Goal: Information Seeking & Learning: Find specific fact

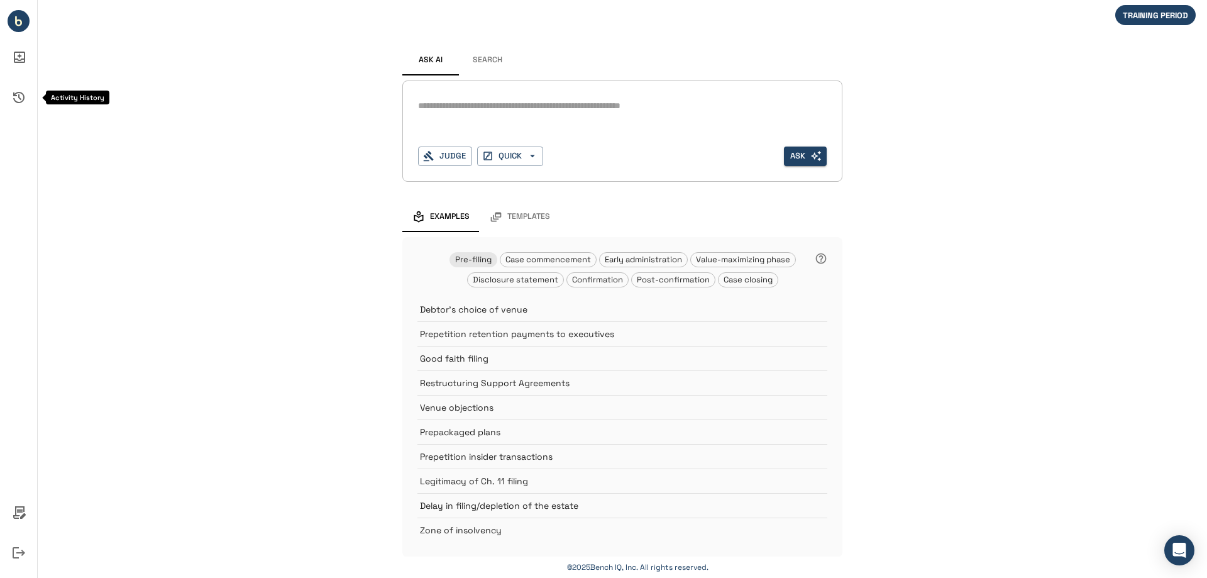
click at [16, 97] on icon "Activity History" at bounding box center [19, 97] width 30 height 30
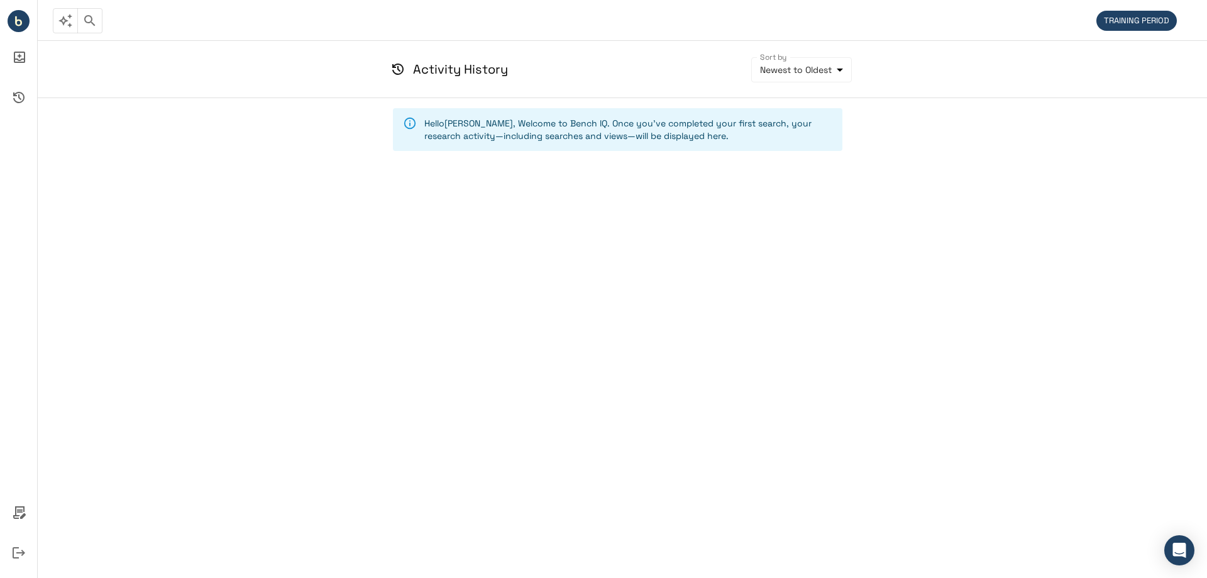
click at [1177, 370] on div "Hello [PERSON_NAME] , Welcome to Bench IQ. Once you've completed your first sea…" at bounding box center [622, 317] width 1169 height 439
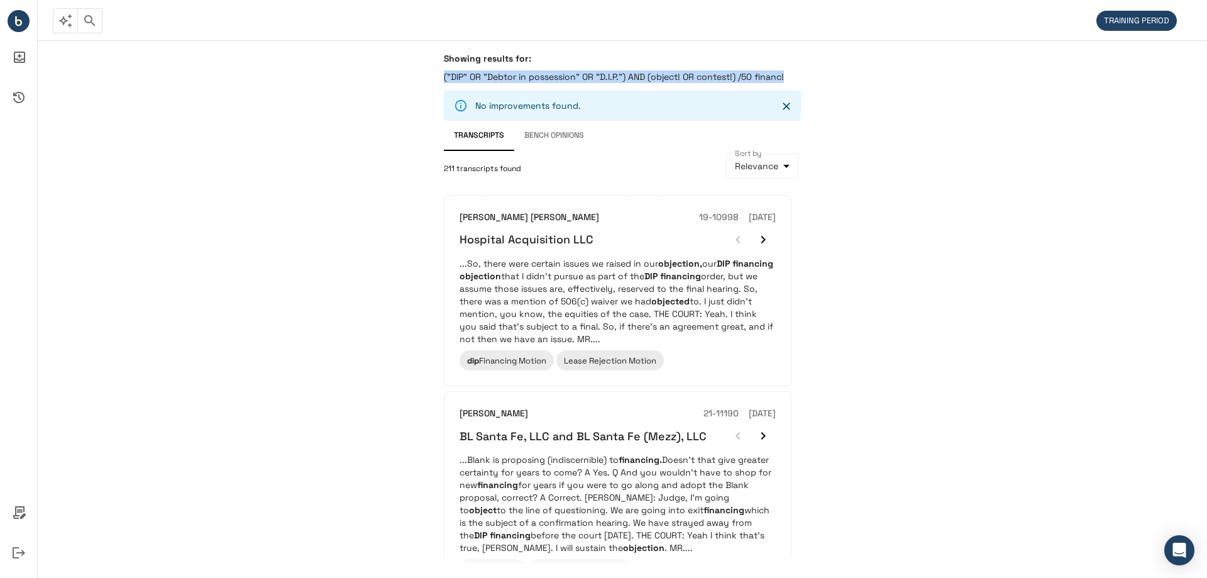
drag, startPoint x: 442, startPoint y: 77, endPoint x: 959, endPoint y: 75, distance: 516.8
click at [959, 75] on div "Showing results for: ("DIP" OR "Debtor in possession" OR "D.I.P.") AND (object!…" at bounding box center [622, 309] width 1169 height 538
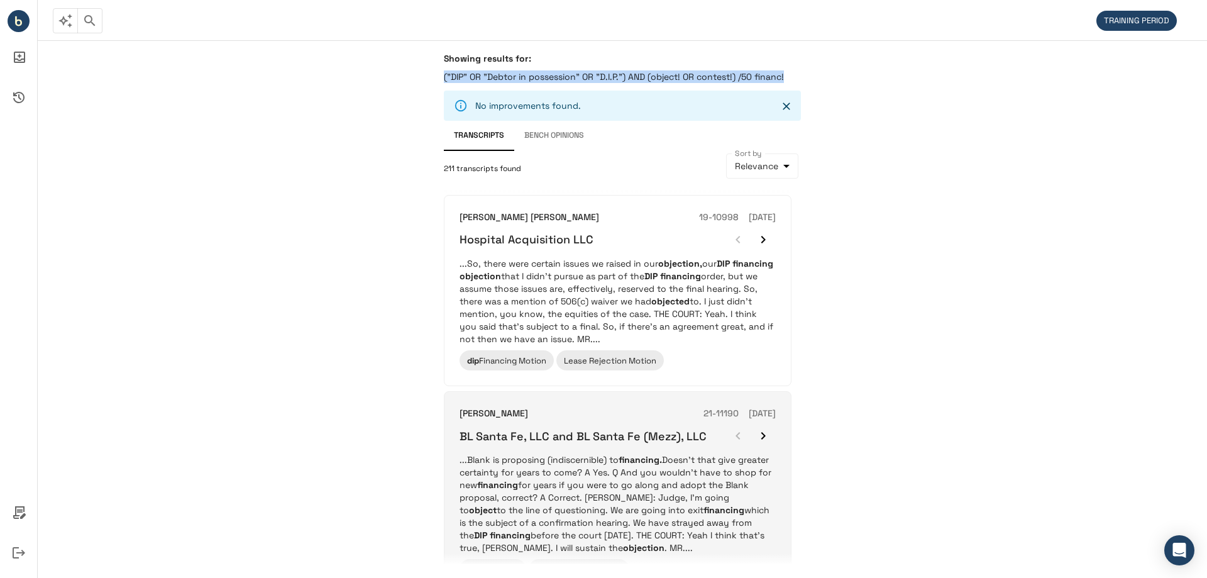
copy p "("DIP" OR "Debtor in possession" OR "D.I.P.") AND (object! OR contest!) /50 fin…"
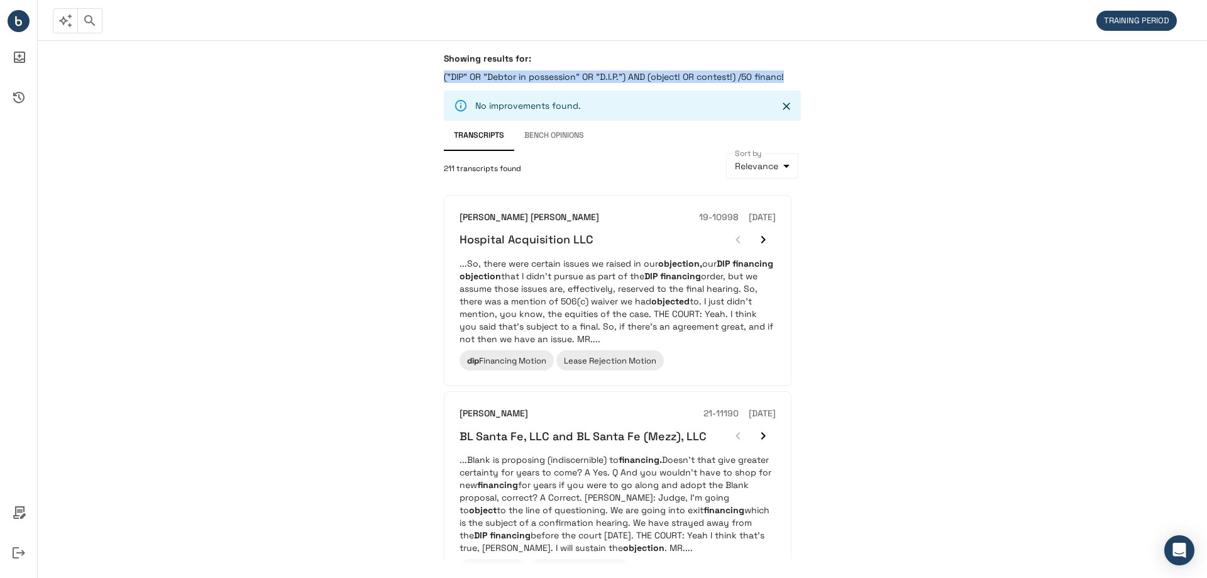
click at [769, 72] on p "("DIP" OR "Debtor in possession" OR "D.I.P.") AND (object! OR contest!) /50 fin…" at bounding box center [622, 76] width 357 height 13
click at [785, 76] on p "("DIP" OR "Debtor in possession" OR "D.I.P.") AND (object! OR contest!) /50 fin…" at bounding box center [622, 76] width 357 height 13
click at [94, 26] on icon "button" at bounding box center [89, 20] width 15 height 15
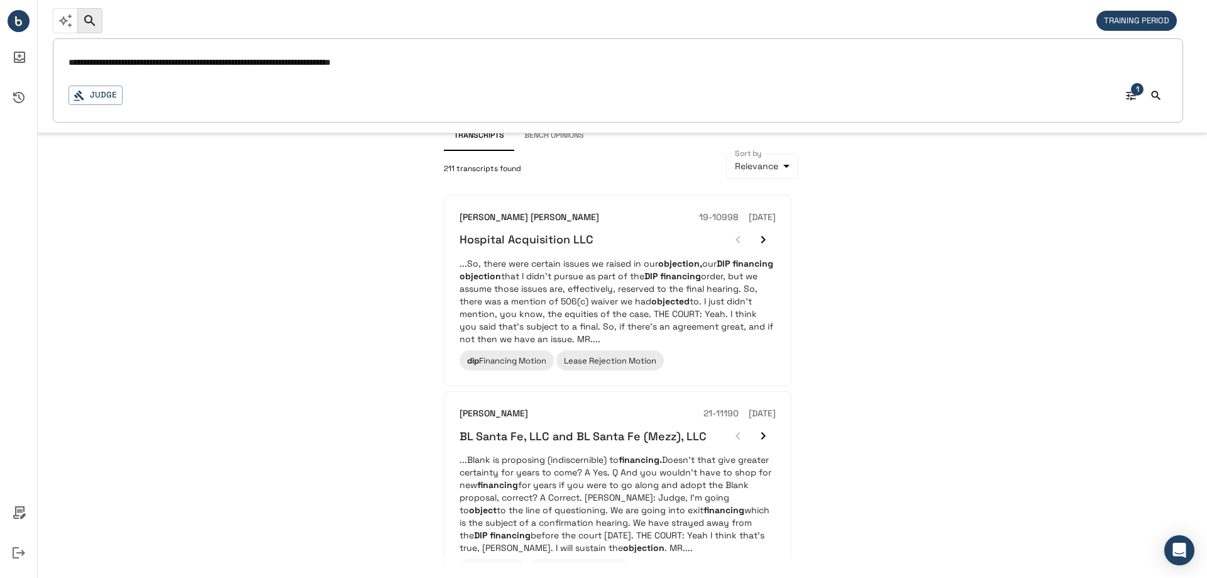
click at [509, 60] on input "**********" at bounding box center [618, 63] width 1099 height 18
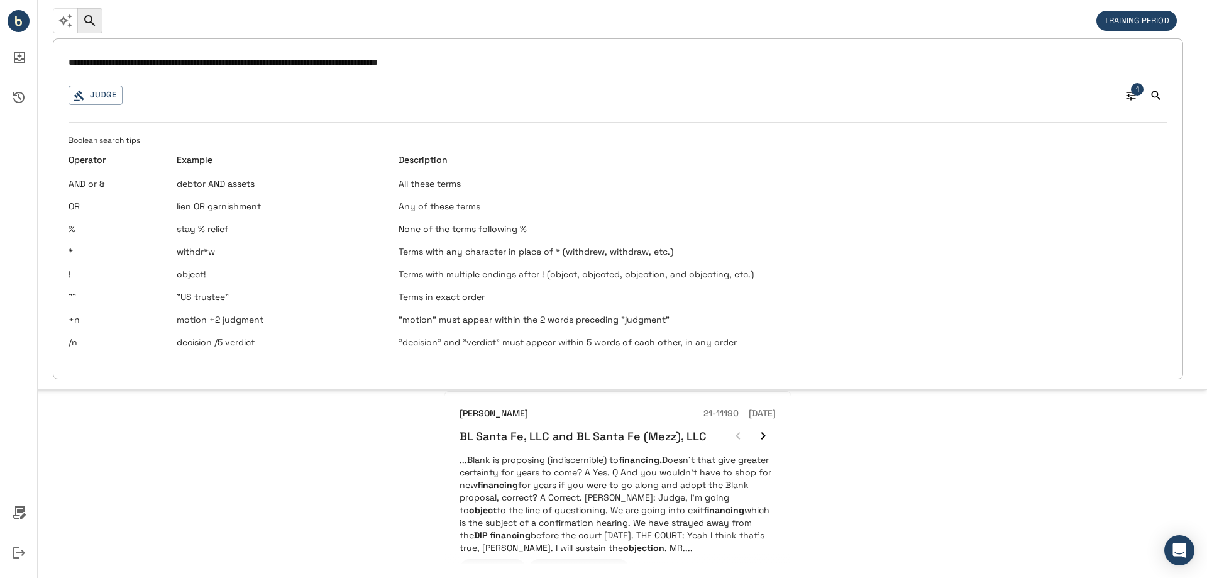
type input "**********"
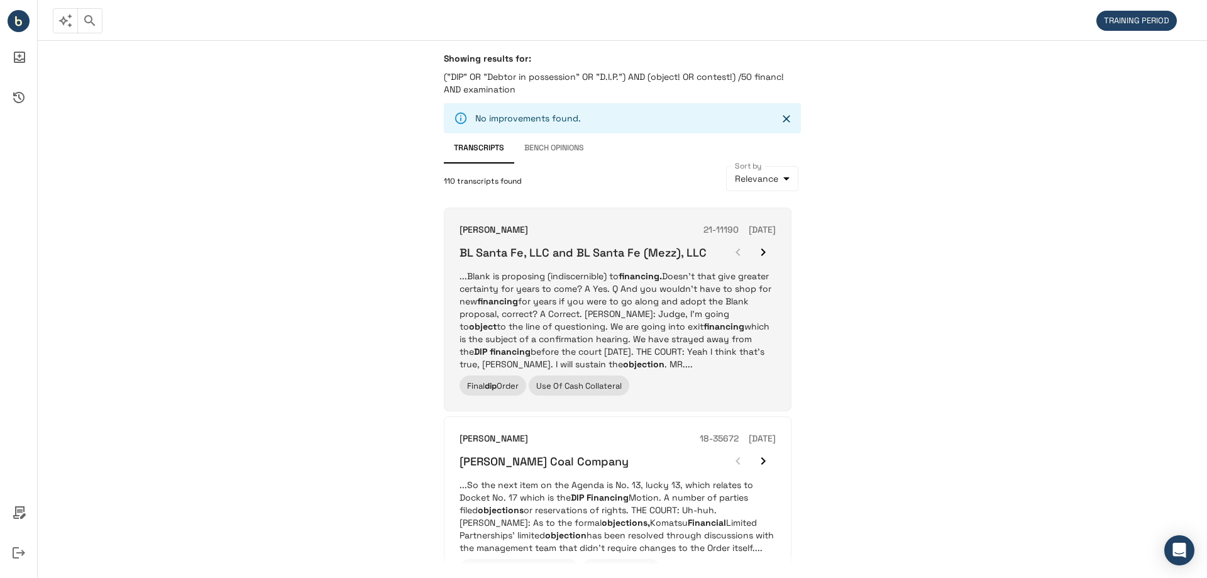
click at [565, 250] on h6 "BL Santa Fe, LLC and BL Santa Fe (Mezz), LLC" at bounding box center [583, 252] width 247 height 14
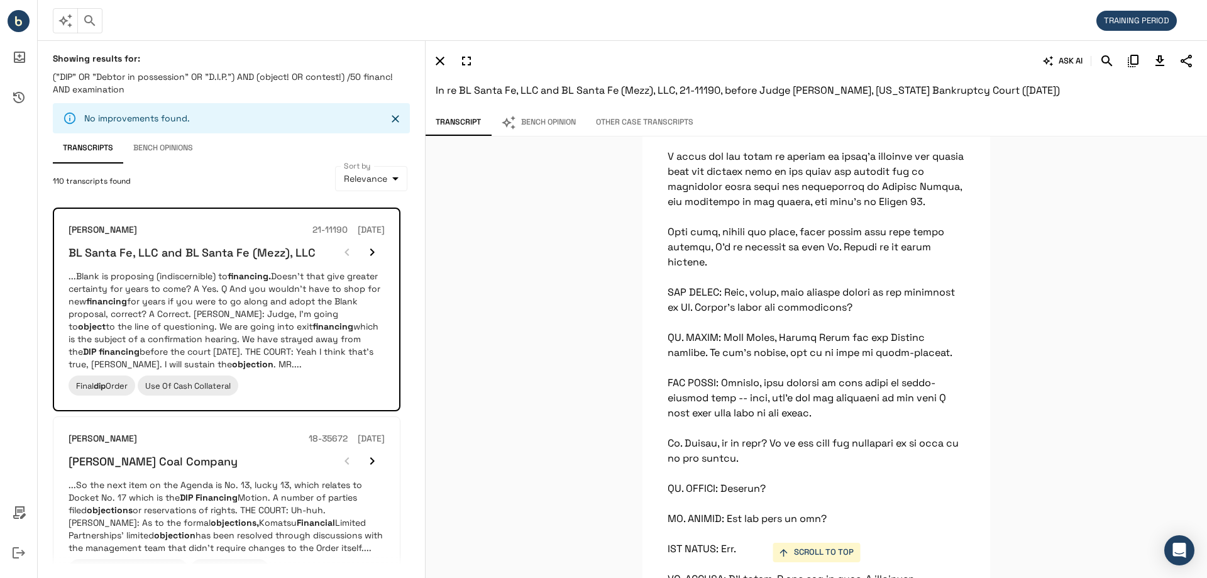
scroll to position [2263, 0]
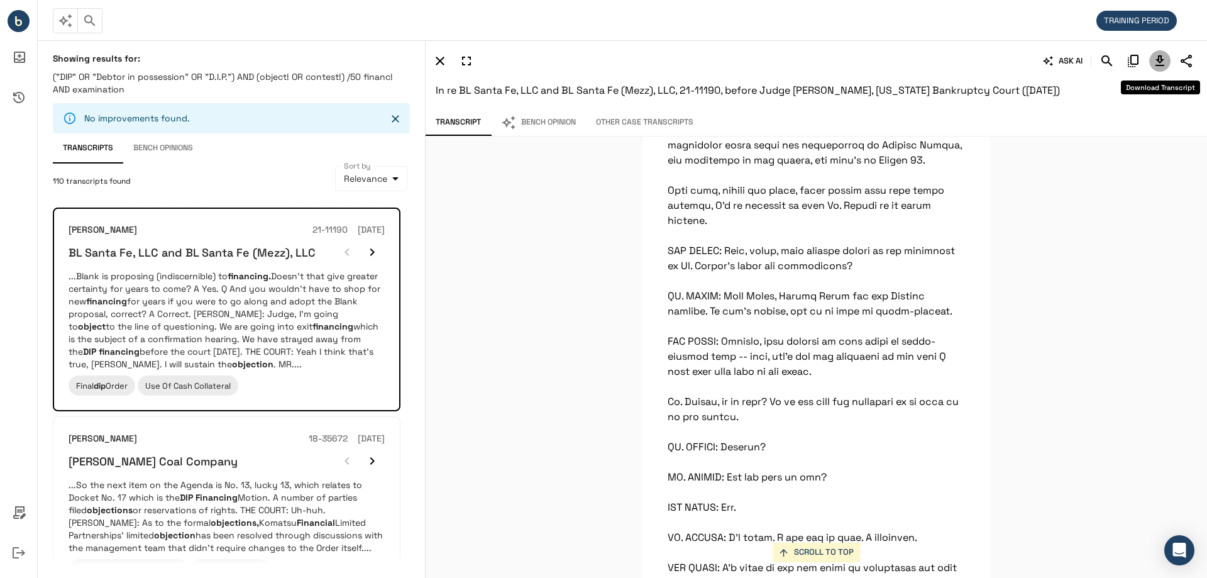
click at [1159, 62] on icon "Download Transcript" at bounding box center [1160, 60] width 9 height 11
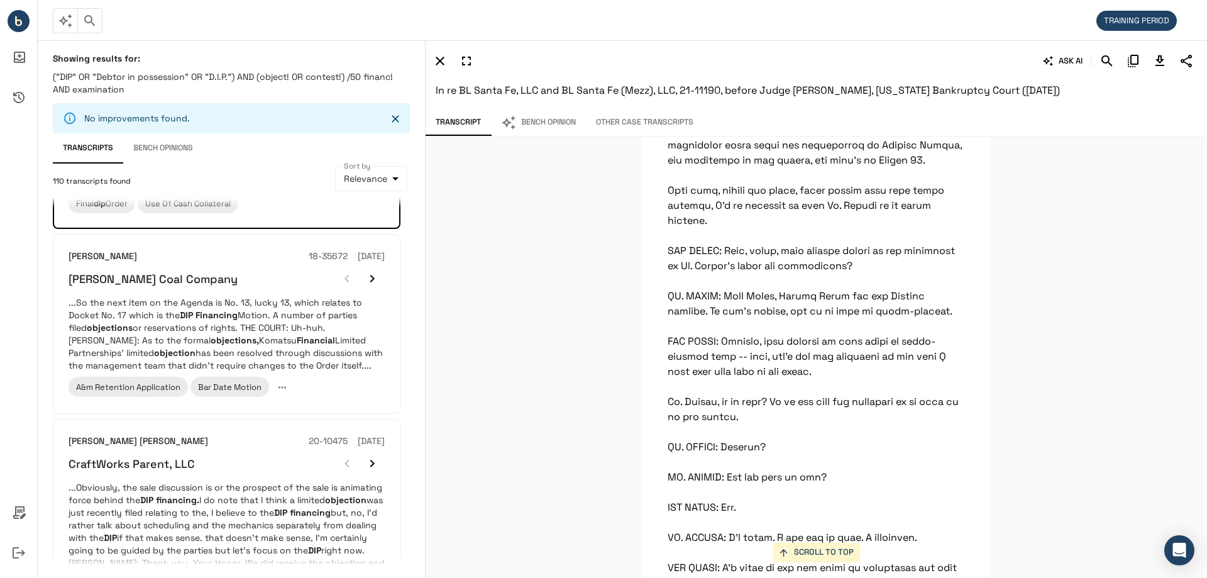
scroll to position [186, 0]
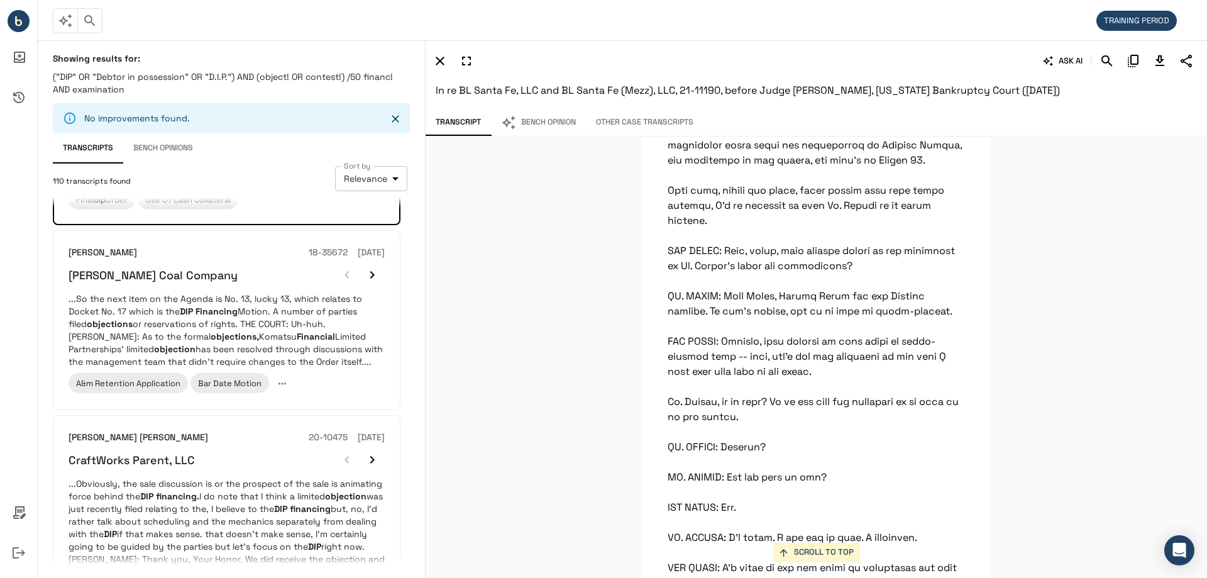
click at [385, 180] on body "**********" at bounding box center [603, 289] width 1207 height 578
click at [547, 177] on div at bounding box center [603, 289] width 1207 height 578
click at [23, 512] on icon "Policies" at bounding box center [19, 512] width 30 height 30
click at [495, 330] on div at bounding box center [603, 289] width 1207 height 578
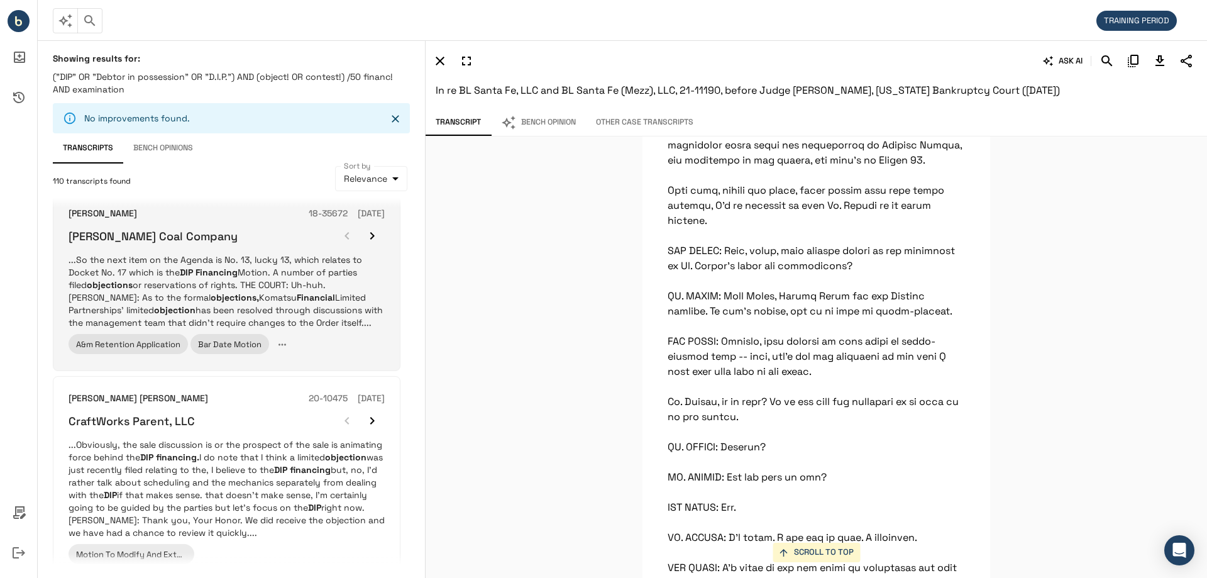
scroll to position [221, 0]
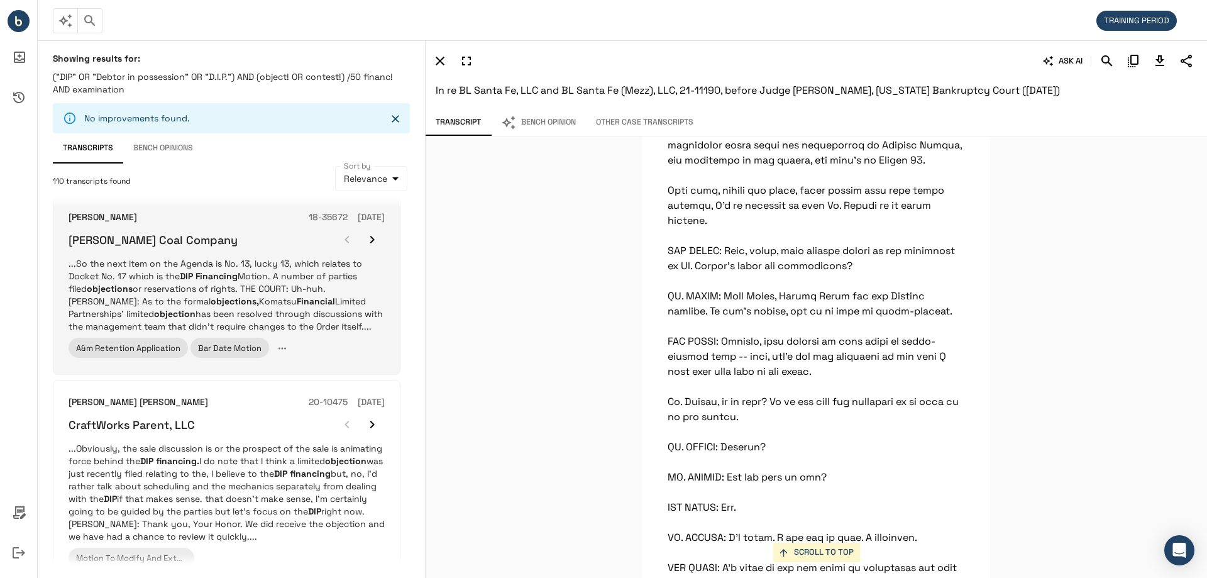
click at [161, 239] on h6 "Westmoreland Coal Company" at bounding box center [153, 240] width 169 height 14
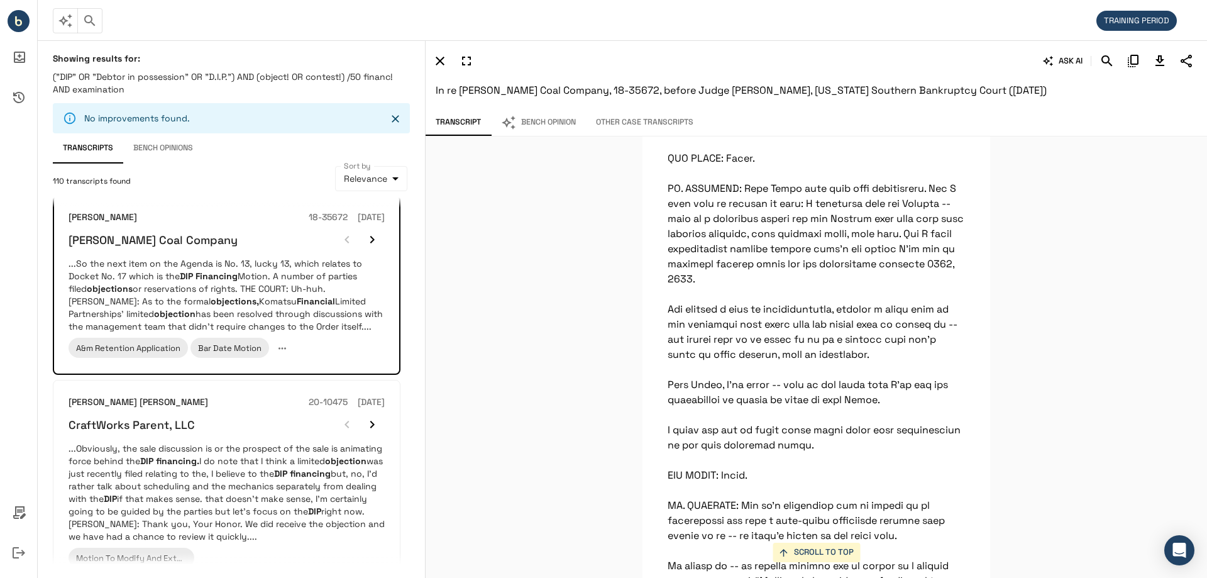
scroll to position [28137, 0]
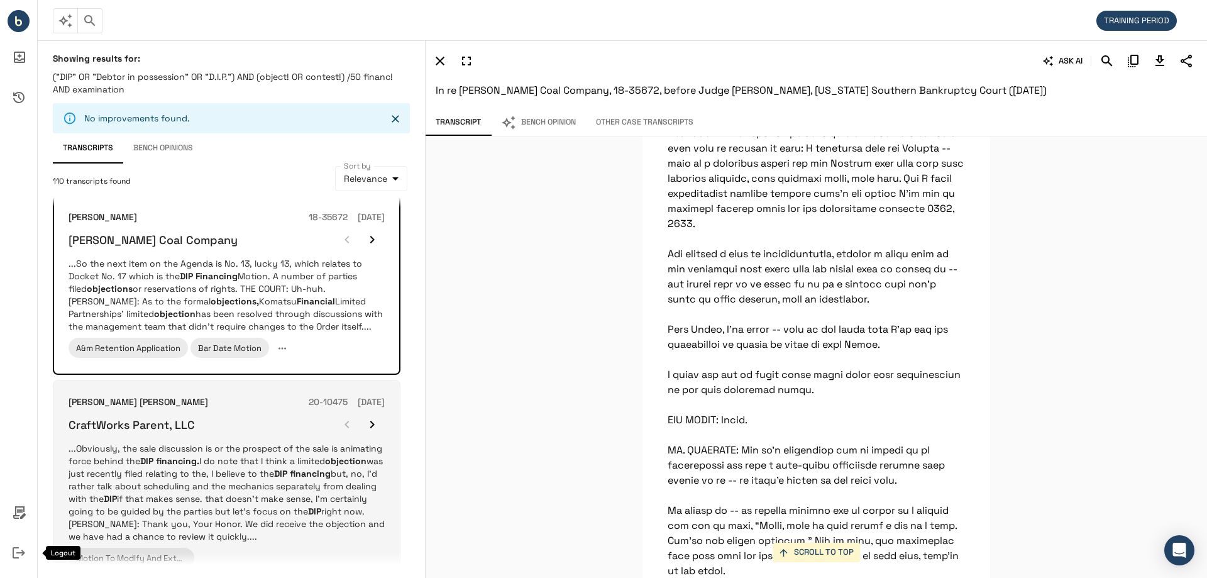
drag, startPoint x: 11, startPoint y: 551, endPoint x: 53, endPoint y: 536, distance: 44.4
click at [13, 550] on icon "Logout" at bounding box center [19, 553] width 30 height 30
